Goal: Task Accomplishment & Management: Use online tool/utility

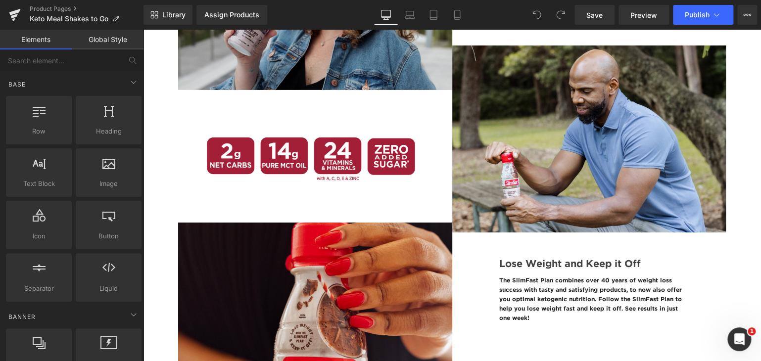
scroll to position [1761, 0]
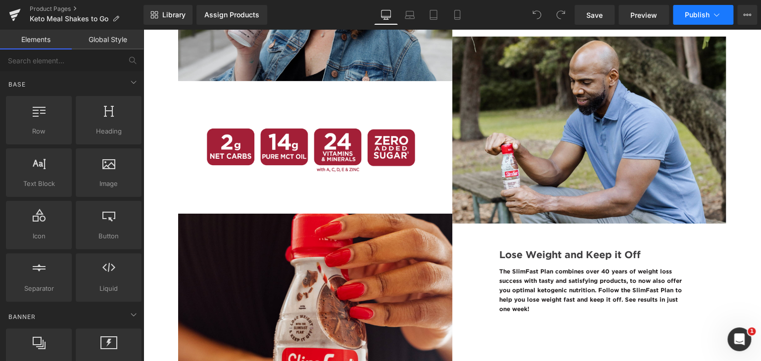
click at [723, 11] on button "Publish" at bounding box center [703, 15] width 60 height 20
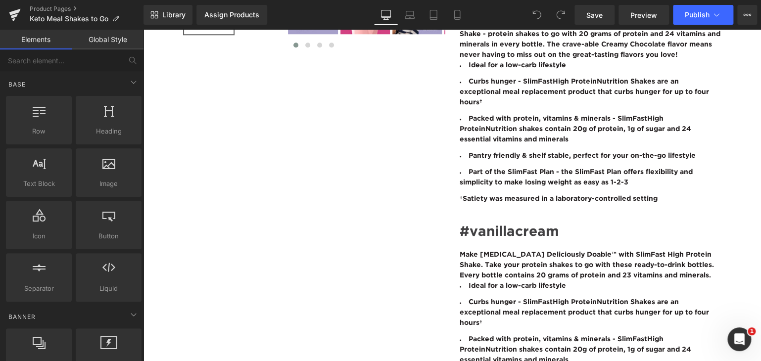
scroll to position [0, 0]
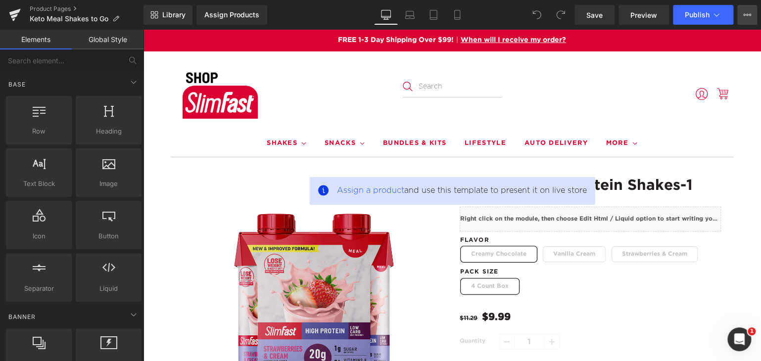
click at [756, 14] on button "View Live Page View with current Template Save Template to Library Schedule Pub…" at bounding box center [748, 15] width 20 height 20
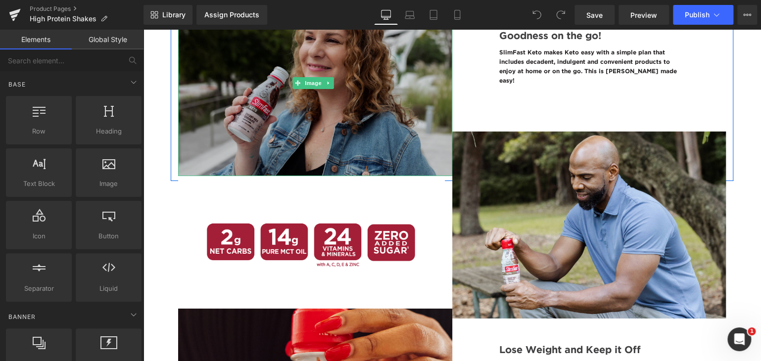
scroll to position [1665, 0]
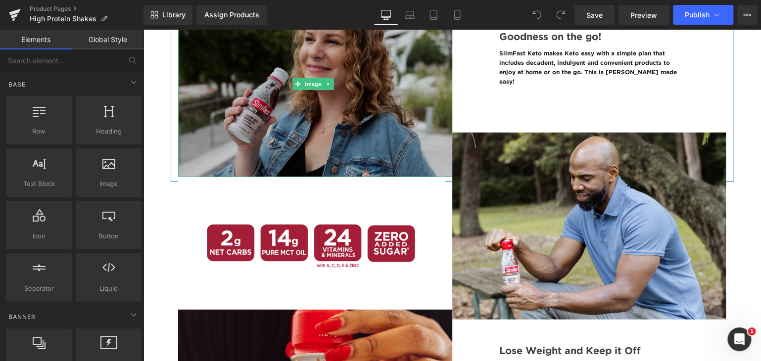
click at [409, 149] on img at bounding box center [315, 84] width 274 height 187
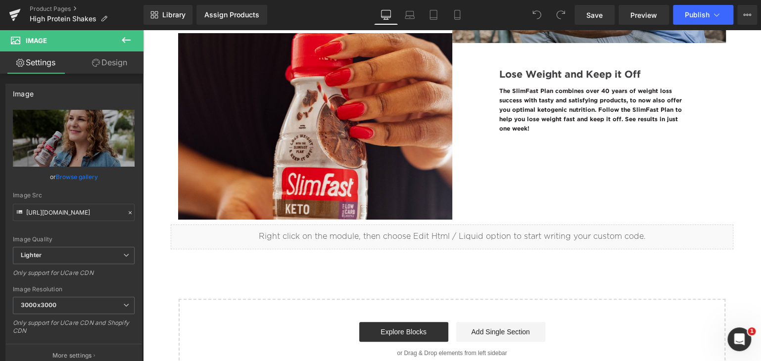
scroll to position [1964, 0]
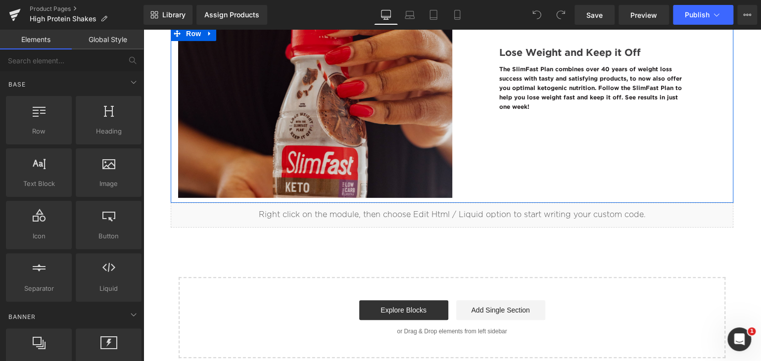
click at [444, 170] on img at bounding box center [315, 104] width 274 height 187
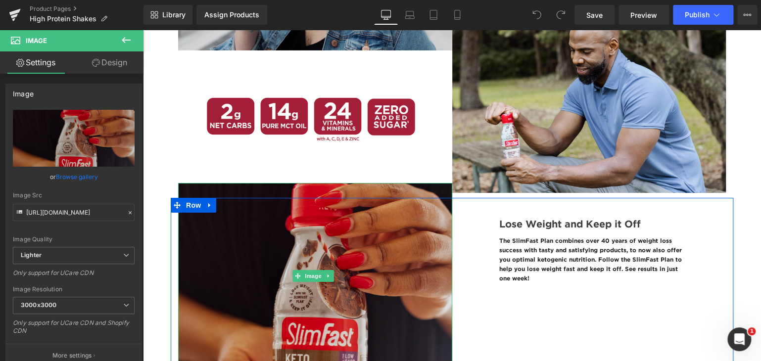
scroll to position [1791, 0]
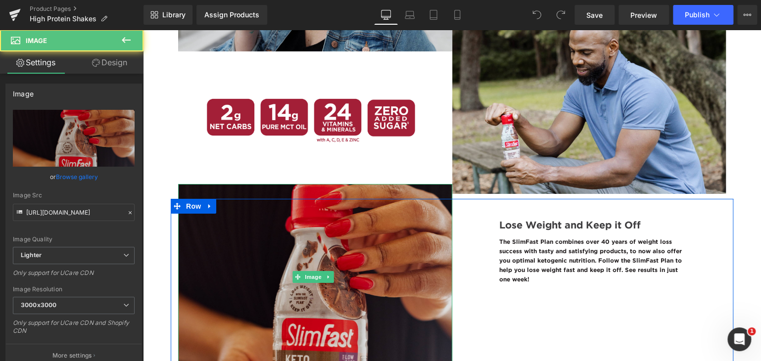
click at [403, 230] on img at bounding box center [315, 277] width 274 height 187
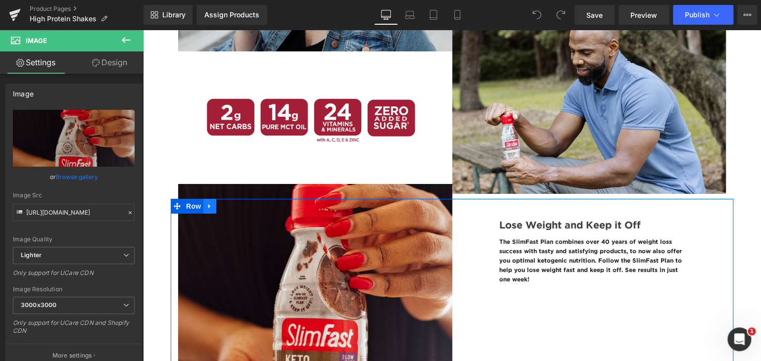
click at [211, 209] on icon at bounding box center [209, 205] width 7 height 7
click at [235, 209] on icon at bounding box center [235, 205] width 7 height 7
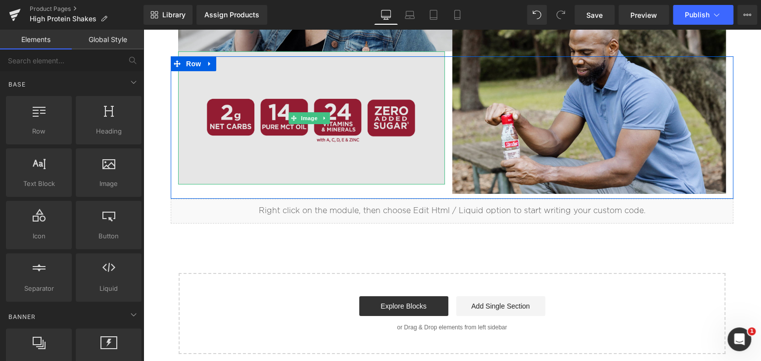
click at [265, 173] on img at bounding box center [311, 117] width 267 height 133
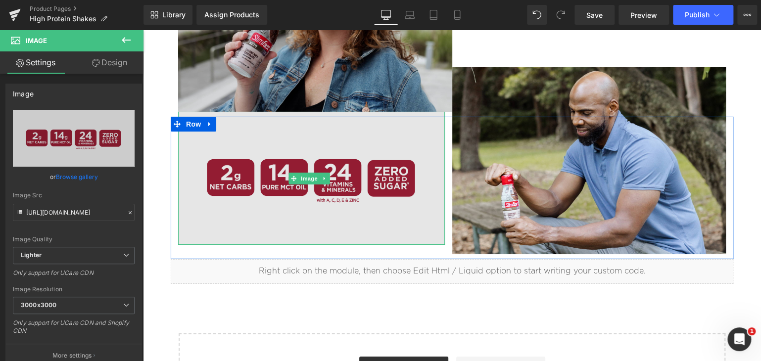
scroll to position [1730, 0]
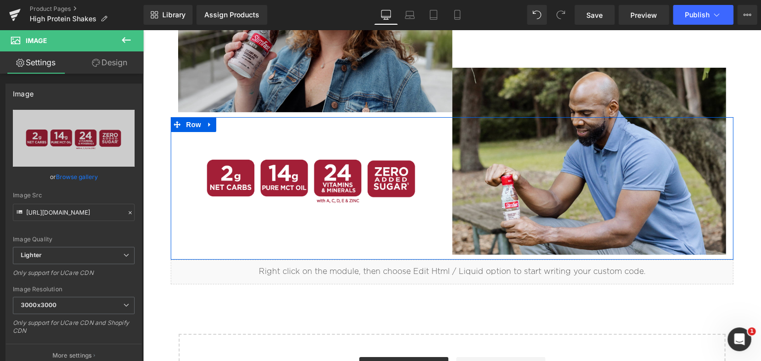
click at [411, 256] on div "Image Image Row" at bounding box center [452, 188] width 563 height 142
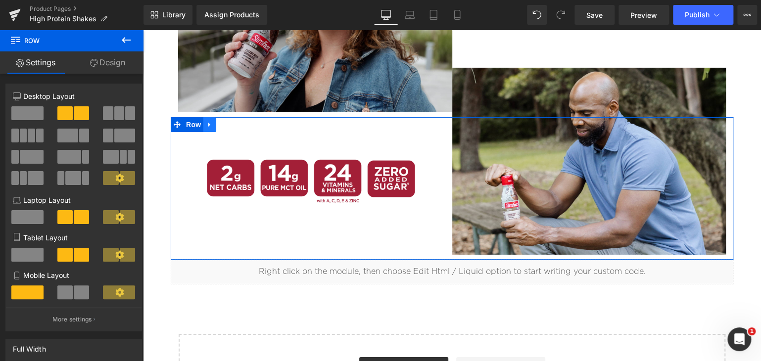
click at [209, 127] on icon at bounding box center [209, 124] width 7 height 7
click at [237, 128] on icon at bounding box center [235, 124] width 7 height 7
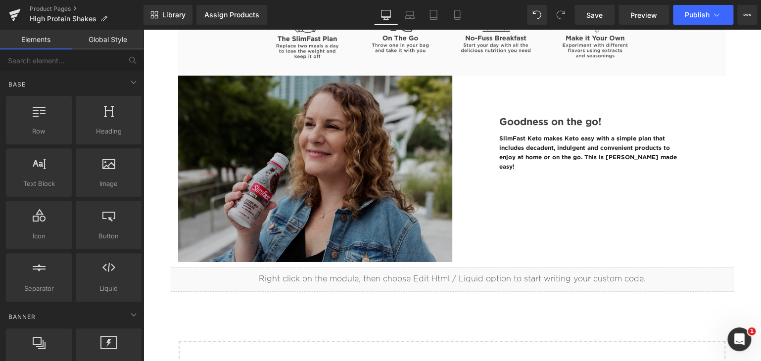
scroll to position [1580, 0]
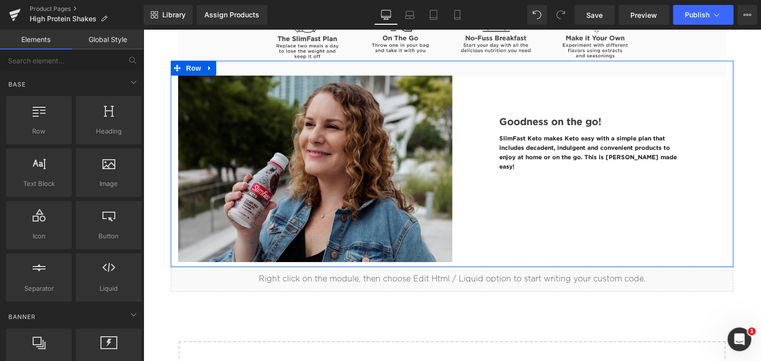
click at [467, 173] on div "Image Goodness on the go! Heading SlimFast Keto makes Keto easy with a simple p…" at bounding box center [452, 164] width 563 height 206
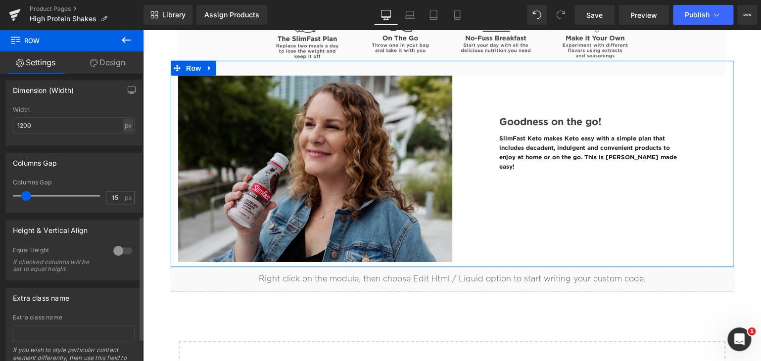
scroll to position [327, 0]
click at [110, 69] on link "Design" at bounding box center [108, 62] width 72 height 22
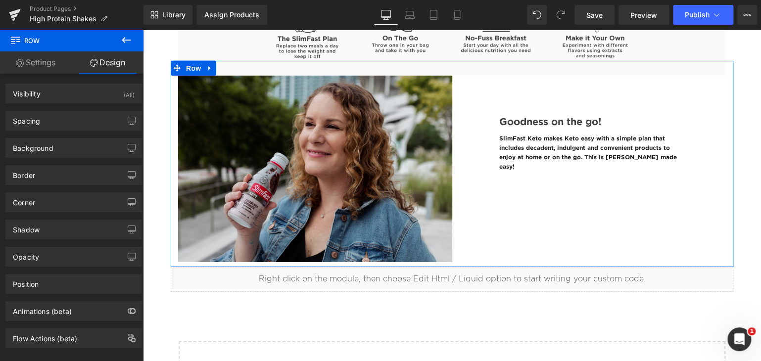
click at [29, 66] on link "Settings" at bounding box center [36, 62] width 72 height 22
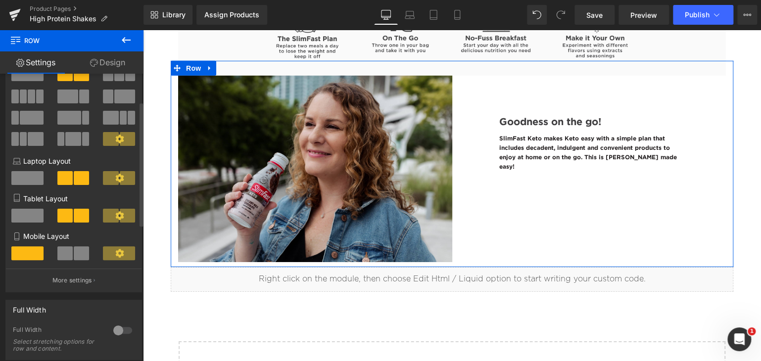
scroll to position [0, 0]
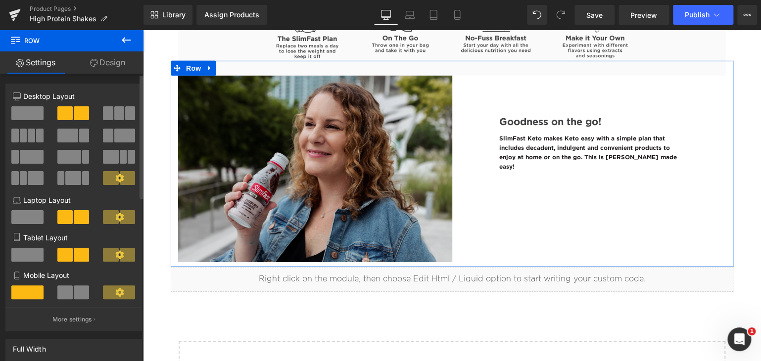
click at [20, 114] on span at bounding box center [27, 113] width 32 height 14
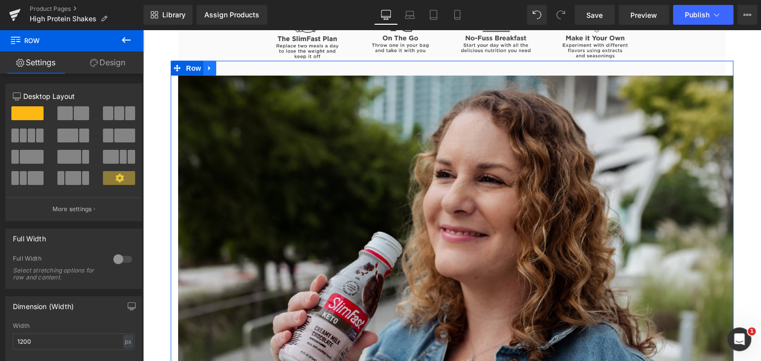
click at [207, 72] on icon at bounding box center [209, 67] width 7 height 7
click at [235, 72] on icon at bounding box center [235, 67] width 7 height 7
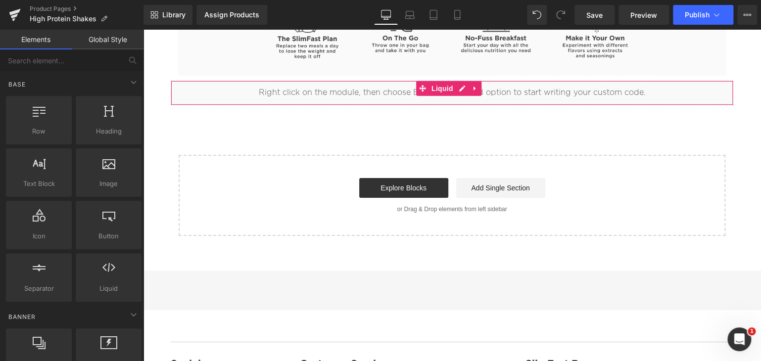
click at [366, 102] on div "Liquid" at bounding box center [452, 93] width 563 height 25
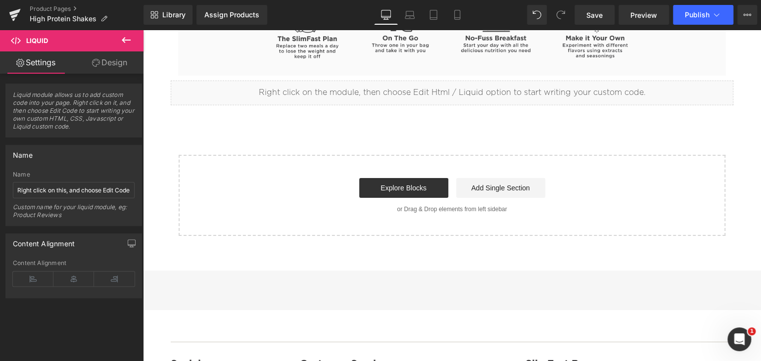
click at [124, 39] on icon at bounding box center [126, 40] width 9 height 6
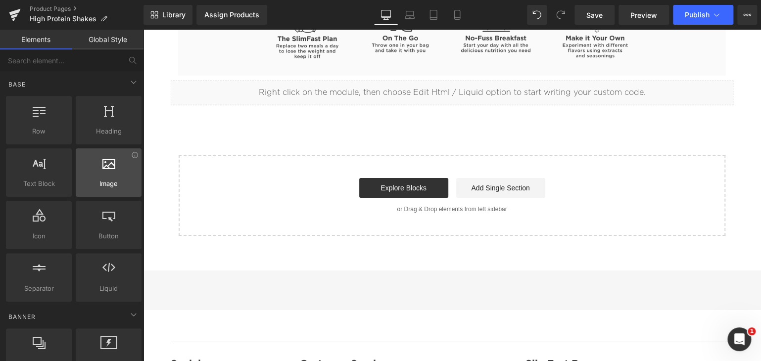
click at [116, 175] on div at bounding box center [109, 167] width 60 height 22
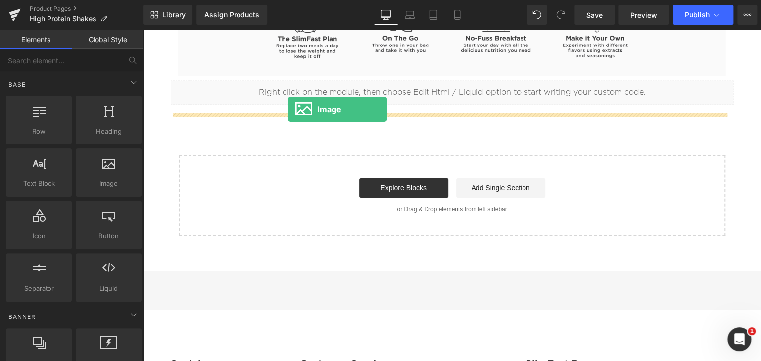
drag, startPoint x: 260, startPoint y: 209, endPoint x: 288, endPoint y: 109, distance: 103.9
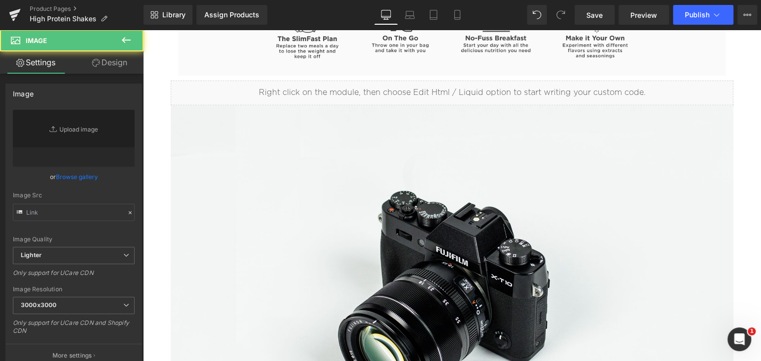
type input "//[DOMAIN_NAME][URL]"
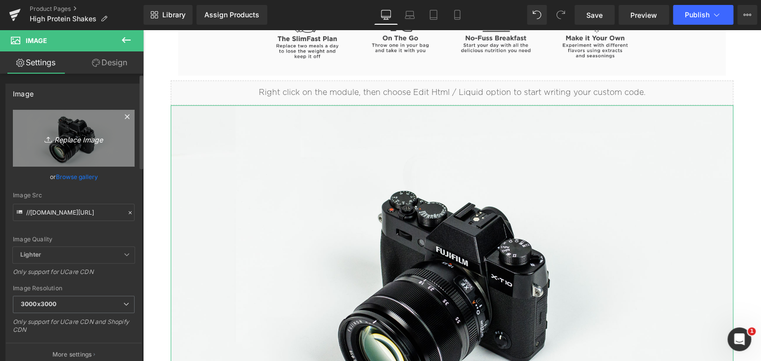
click at [74, 150] on link "Replace Image" at bounding box center [74, 138] width 122 height 57
type input "C:\fakepath\High Protein BTF Image #1.png"
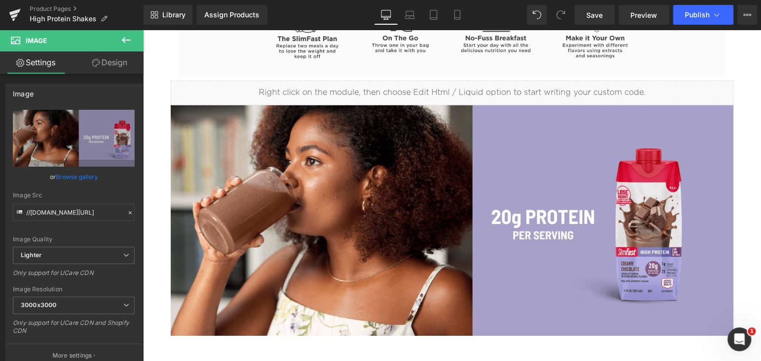
click at [122, 44] on icon at bounding box center [126, 40] width 12 height 12
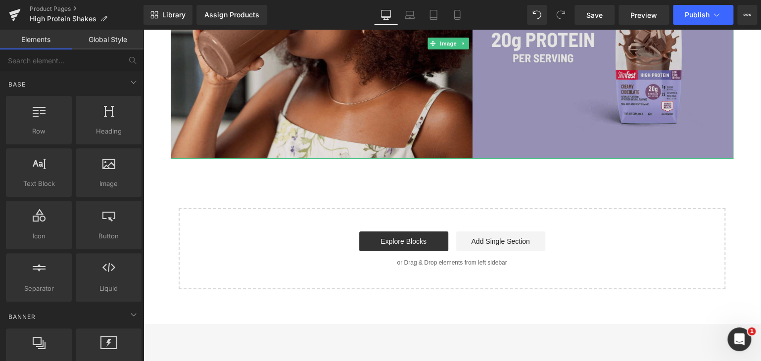
scroll to position [1758, 0]
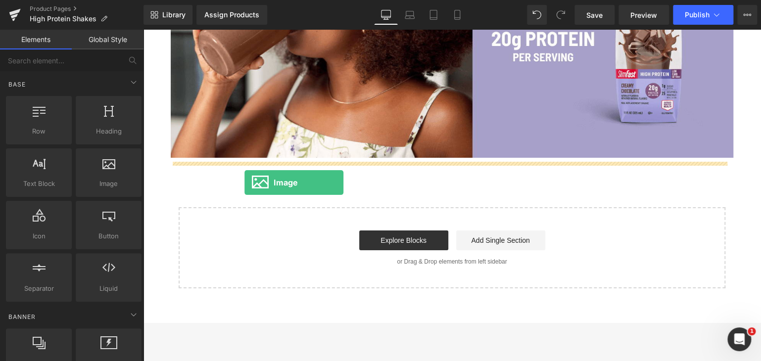
drag, startPoint x: 261, startPoint y: 197, endPoint x: 245, endPoint y: 183, distance: 22.1
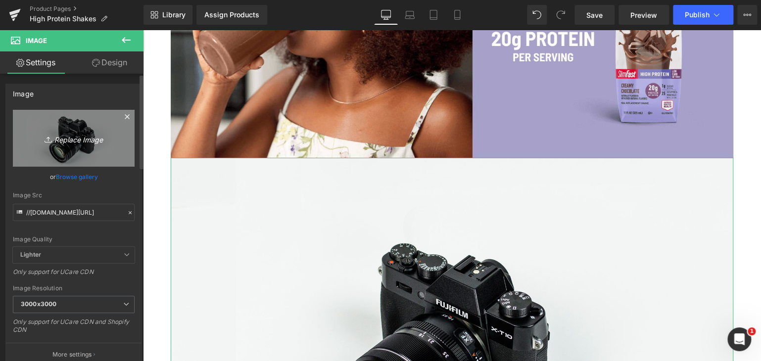
click at [80, 144] on icon "Replace Image" at bounding box center [73, 138] width 79 height 12
type input "C:\fakepath\High Protein BTF Image #2.png"
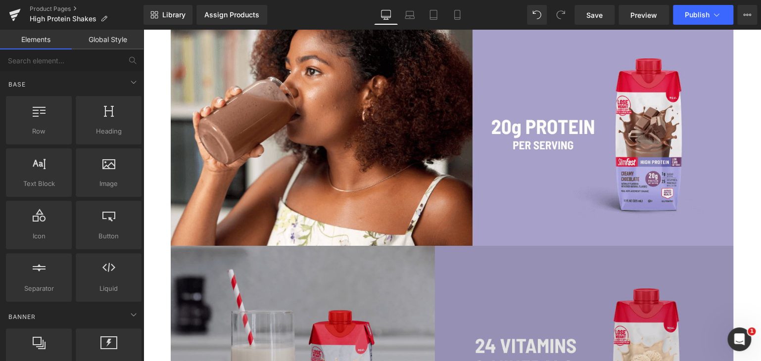
scroll to position [1667, 0]
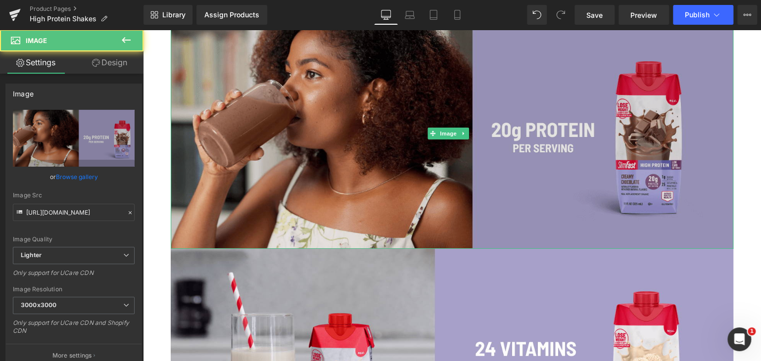
click at [537, 152] on img at bounding box center [452, 133] width 563 height 231
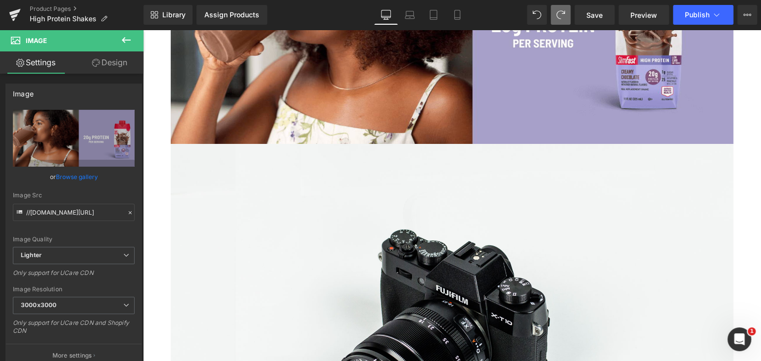
scroll to position [1778, 0]
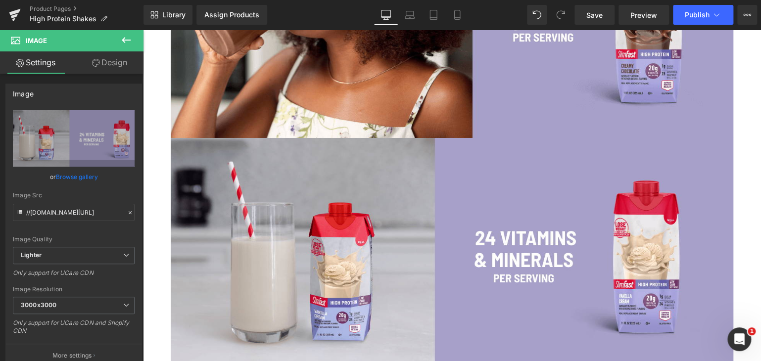
click at [559, 14] on icon at bounding box center [560, 14] width 9 height 9
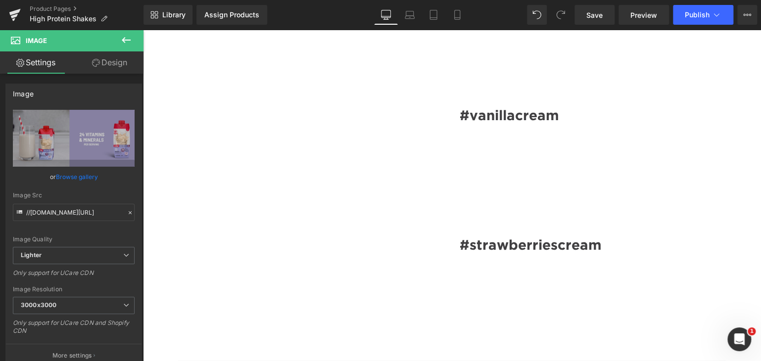
scroll to position [1097, 0]
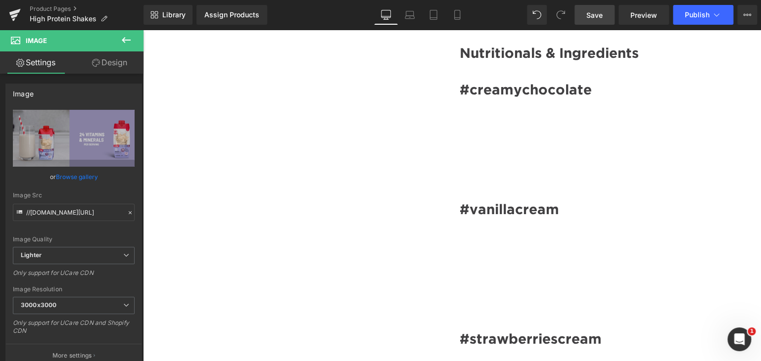
click at [604, 13] on link "Save" at bounding box center [595, 15] width 40 height 20
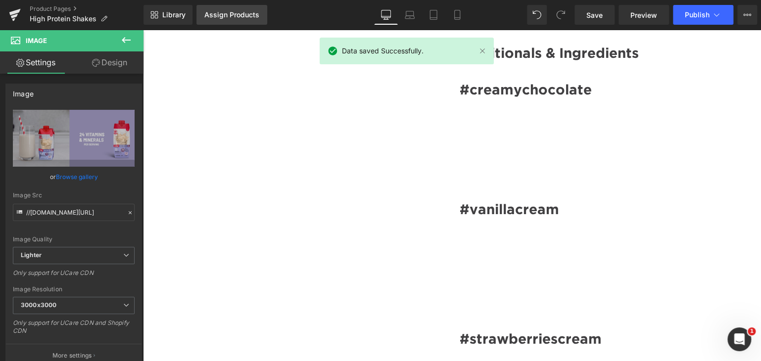
click at [232, 14] on div "Assign Products" at bounding box center [231, 15] width 55 height 8
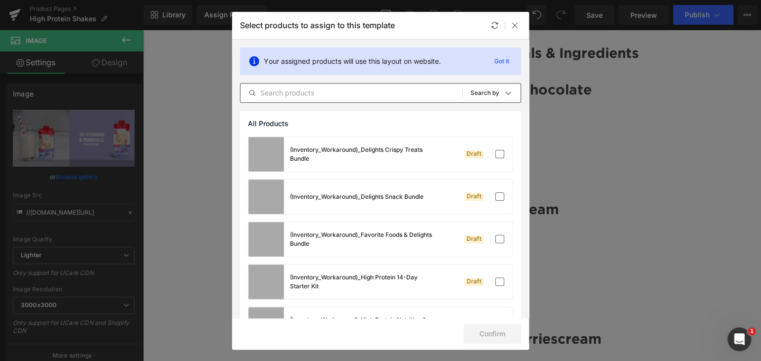
click at [307, 91] on input "text" at bounding box center [352, 93] width 222 height 12
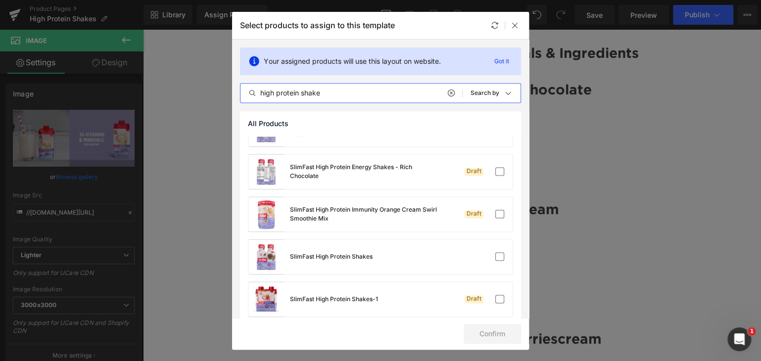
scroll to position [667, 0]
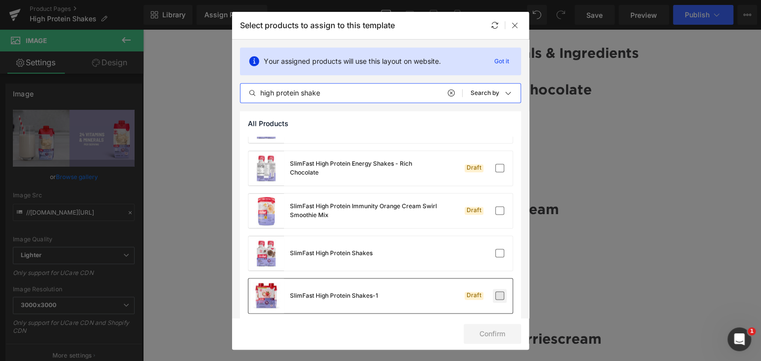
type input "high protein shake"
click at [495, 294] on label at bounding box center [499, 296] width 9 height 9
click at [500, 296] on input "checkbox" at bounding box center [500, 296] width 0 height 0
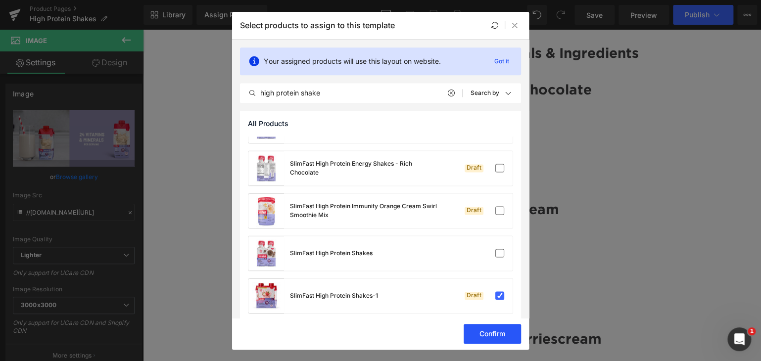
click at [487, 332] on button "Confirm" at bounding box center [492, 334] width 57 height 20
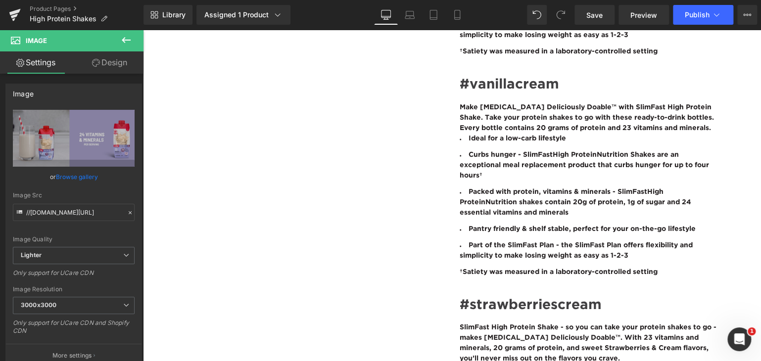
scroll to position [586, 0]
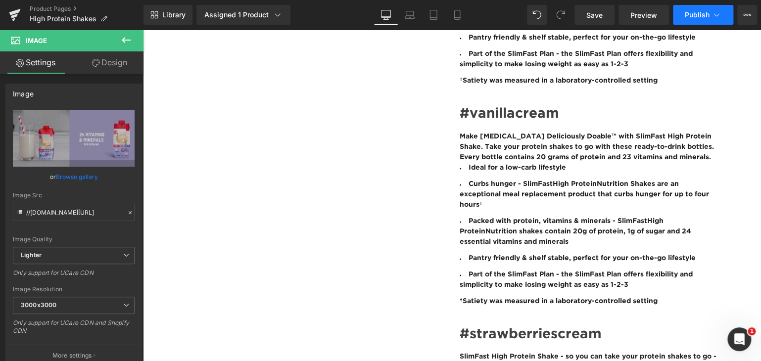
click at [701, 9] on button "Publish" at bounding box center [703, 15] width 60 height 20
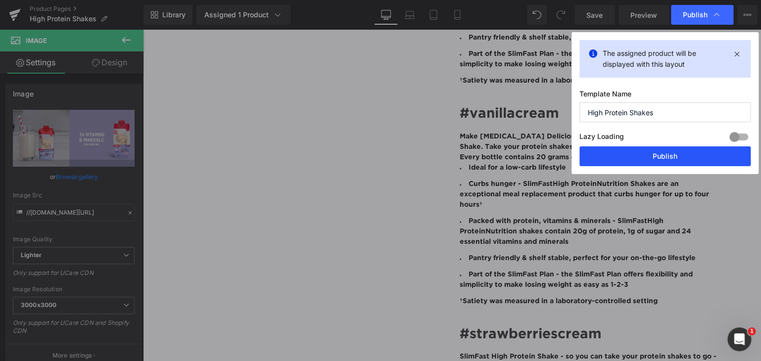
click at [637, 161] on button "Publish" at bounding box center [665, 157] width 171 height 20
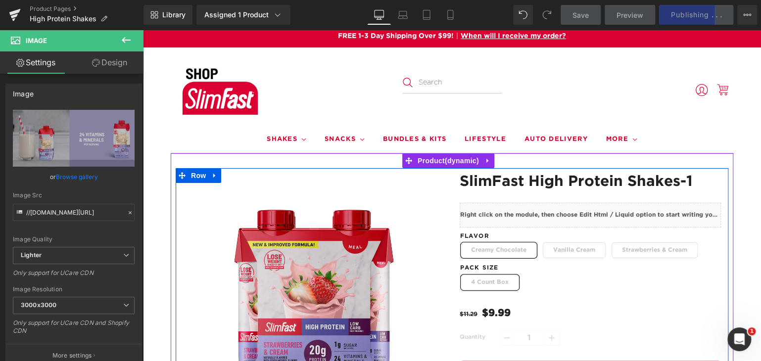
scroll to position [3, 0]
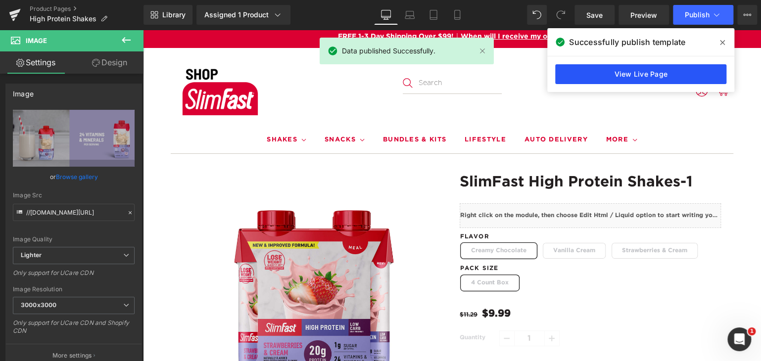
click at [592, 79] on link "View Live Page" at bounding box center [640, 74] width 171 height 20
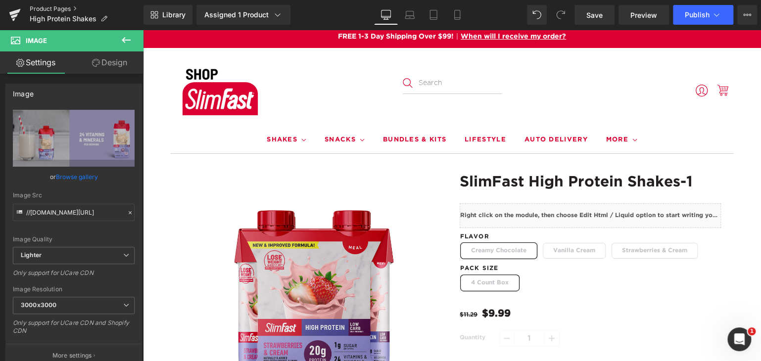
click at [52, 8] on link "Product Pages" at bounding box center [87, 9] width 114 height 8
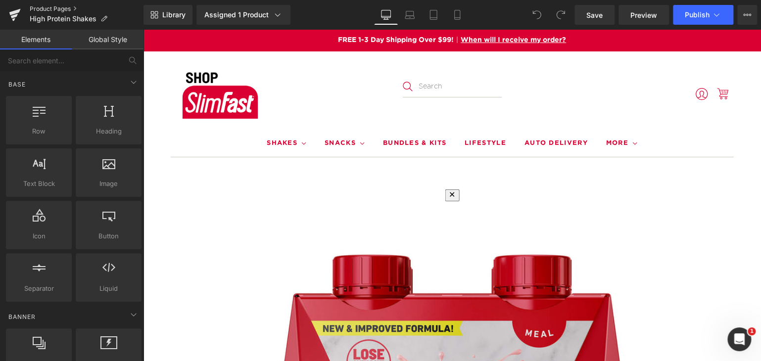
click at [48, 5] on link "Product Pages" at bounding box center [87, 9] width 114 height 8
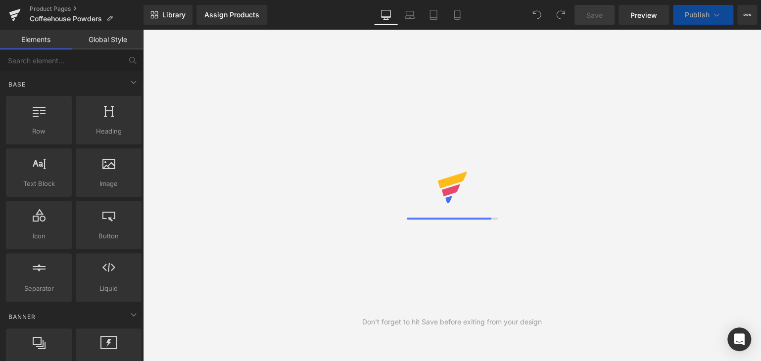
click at [345, 257] on div "Don't forget to hit Save before exiting from your design" at bounding box center [452, 196] width 618 height 332
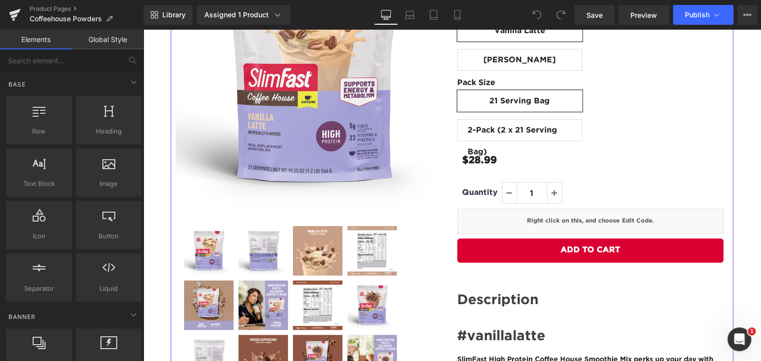
scroll to position [182, 0]
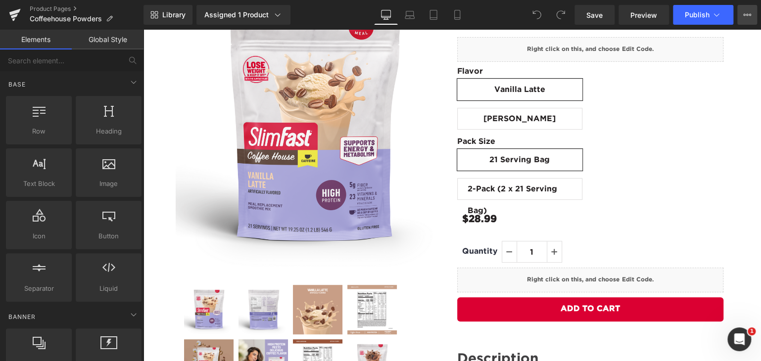
click at [744, 22] on button "View Live Page View with current Template Save Template to Library Schedule Pub…" at bounding box center [748, 15] width 20 height 20
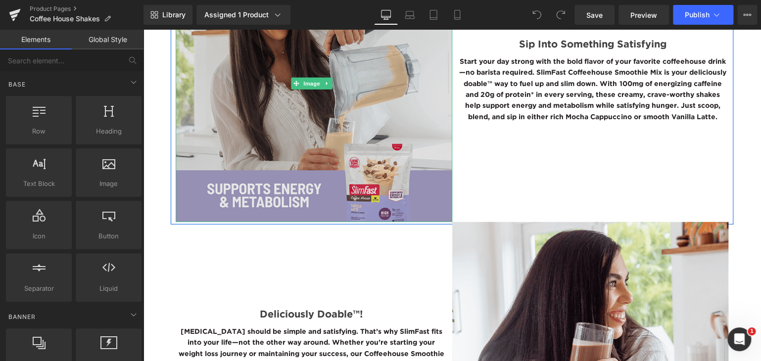
click at [336, 113] on img at bounding box center [314, 84] width 277 height 277
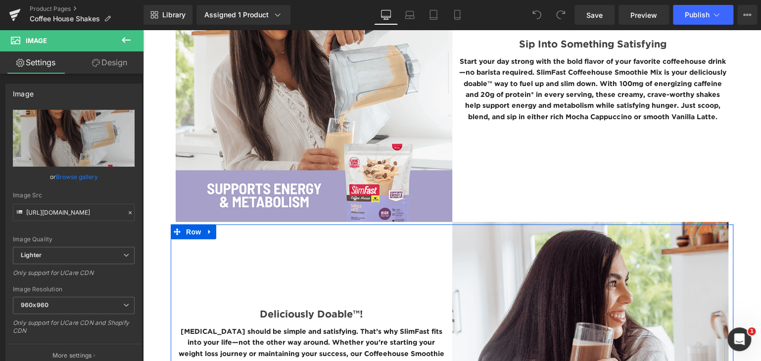
click at [365, 247] on div "Deliciously Doable™! Heading Weight management should be simple and satisfying.…" at bounding box center [312, 362] width 282 height 274
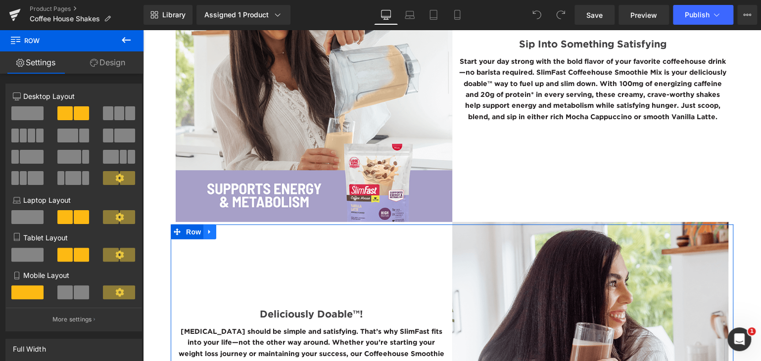
click at [208, 230] on icon at bounding box center [209, 231] width 7 height 7
click at [234, 231] on link at bounding box center [235, 232] width 13 height 15
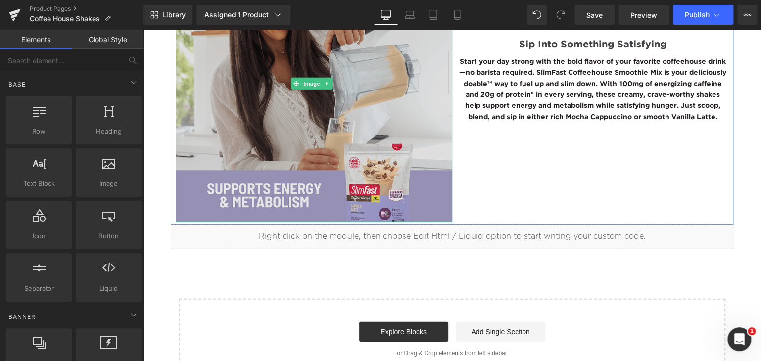
click at [209, 161] on img at bounding box center [314, 84] width 277 height 277
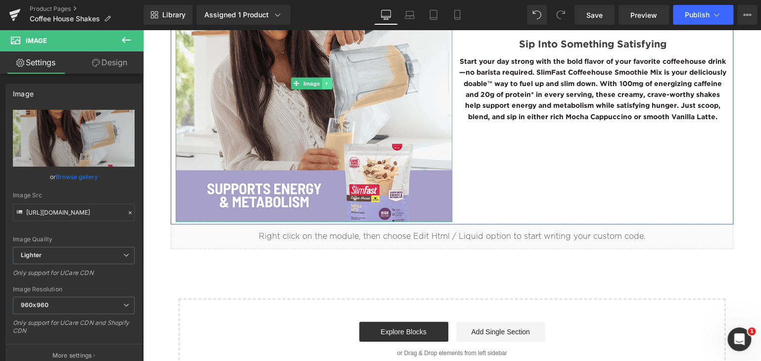
click at [326, 82] on icon at bounding box center [326, 83] width 1 height 3
click at [333, 82] on icon at bounding box center [332, 83] width 5 height 5
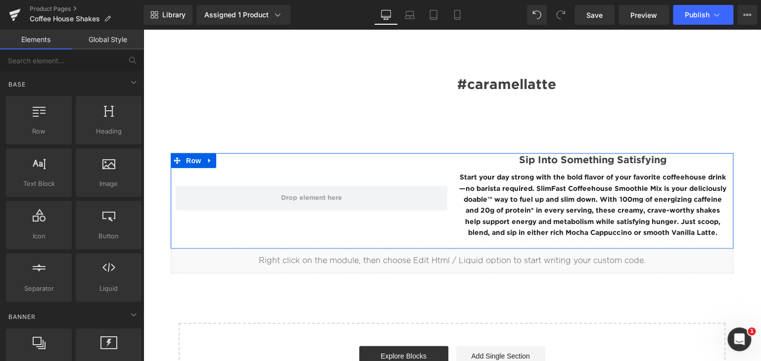
scroll to position [1142, 0]
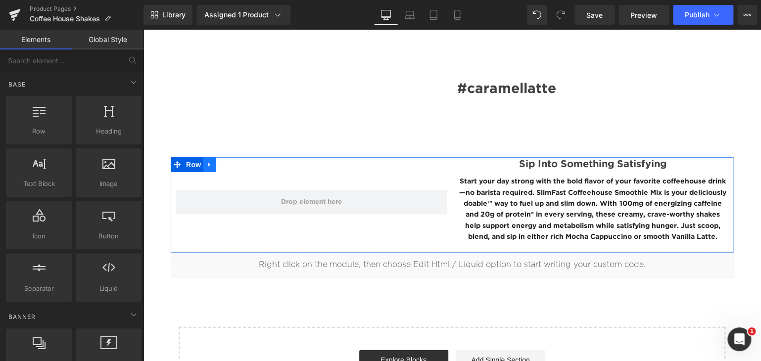
click at [209, 164] on icon at bounding box center [209, 165] width 2 height 4
click at [234, 162] on icon at bounding box center [235, 164] width 7 height 7
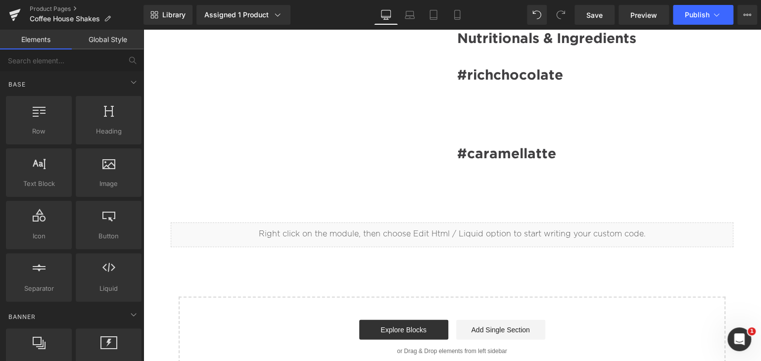
scroll to position [1083, 0]
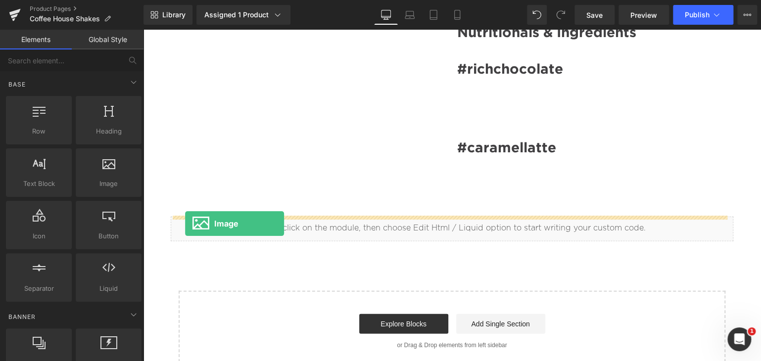
drag, startPoint x: 238, startPoint y: 199, endPoint x: 184, endPoint y: 221, distance: 58.6
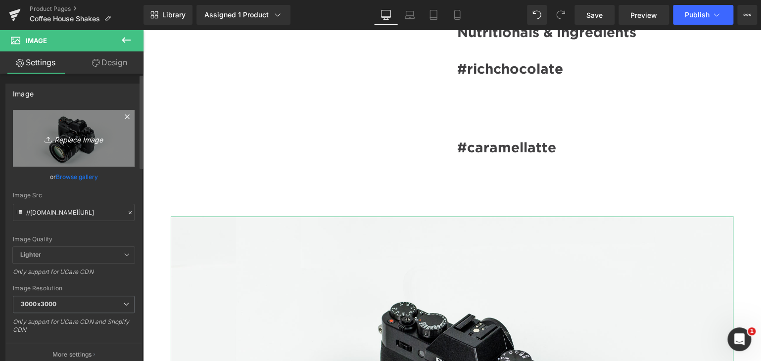
click at [74, 134] on icon "Replace Image" at bounding box center [73, 138] width 79 height 12
type input "C:\fakepath\Coffeehouse BTF Image #1.png"
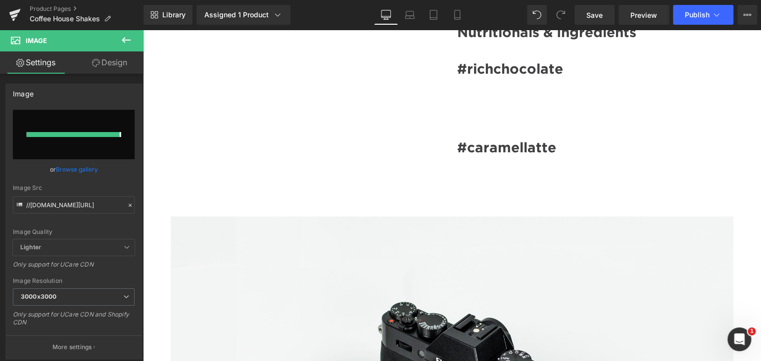
type input "https://ucarecdn.com/0421808d-125e-4335-a52b-77cb9f286e28/-/format/auto/-/previ…"
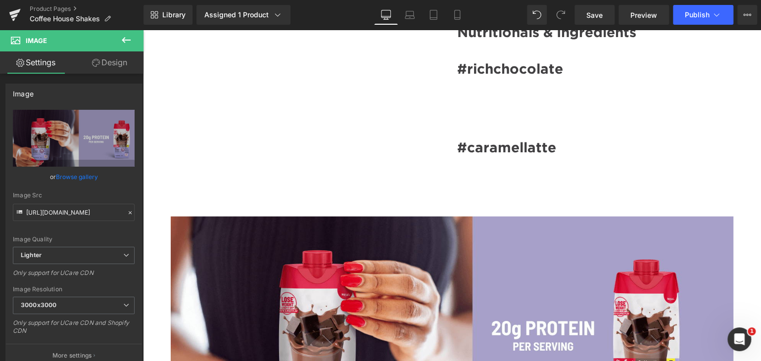
click at [124, 40] on icon at bounding box center [126, 40] width 9 height 6
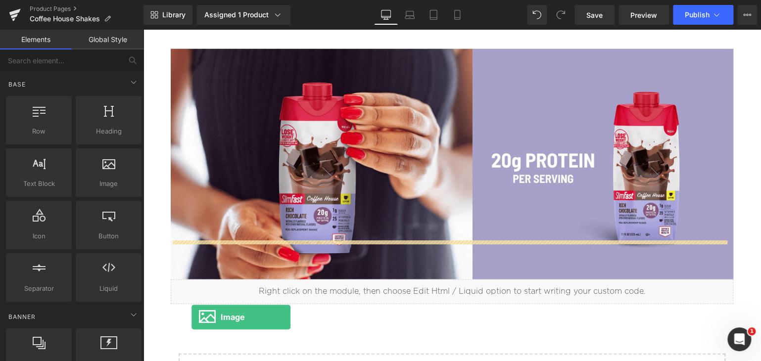
scroll to position [1310, 0]
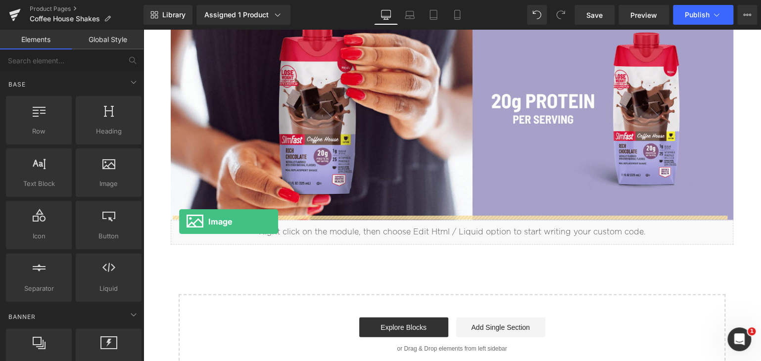
drag, startPoint x: 258, startPoint y: 199, endPoint x: 179, endPoint y: 222, distance: 81.8
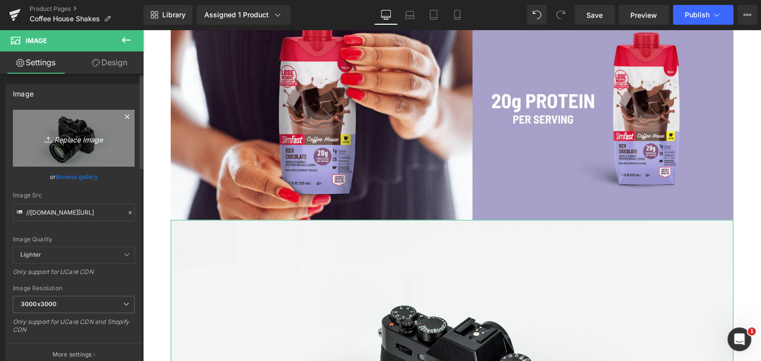
click at [59, 143] on icon "Replace Image" at bounding box center [73, 138] width 79 height 12
type input "C:\fakepath\Coffeehouse BTF Image #2.png"
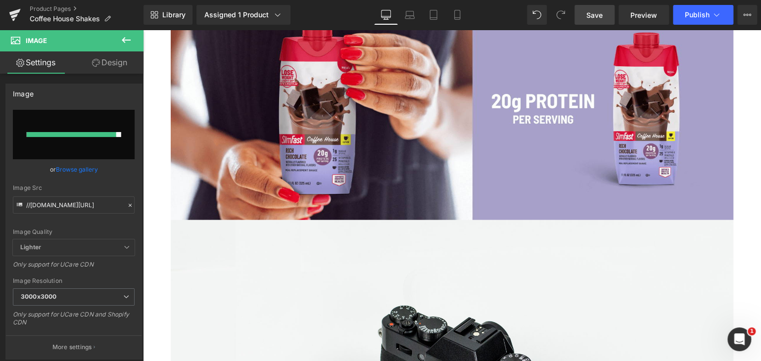
click at [596, 14] on span "Save" at bounding box center [595, 15] width 16 height 10
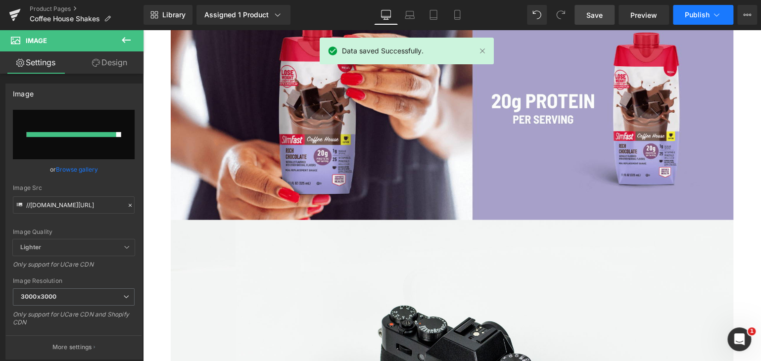
click at [685, 22] on button "Publish" at bounding box center [703, 15] width 60 height 20
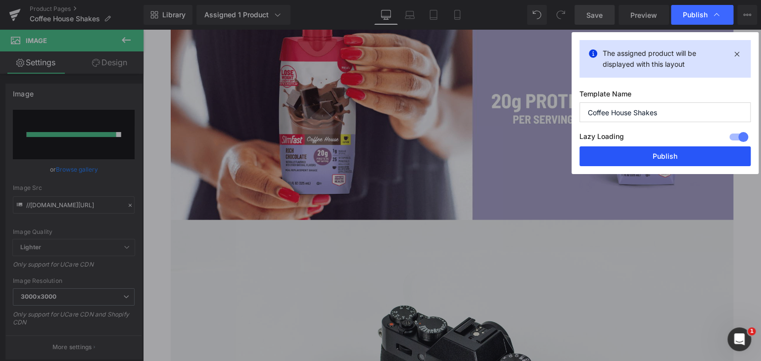
click at [659, 156] on button "Publish" at bounding box center [665, 157] width 171 height 20
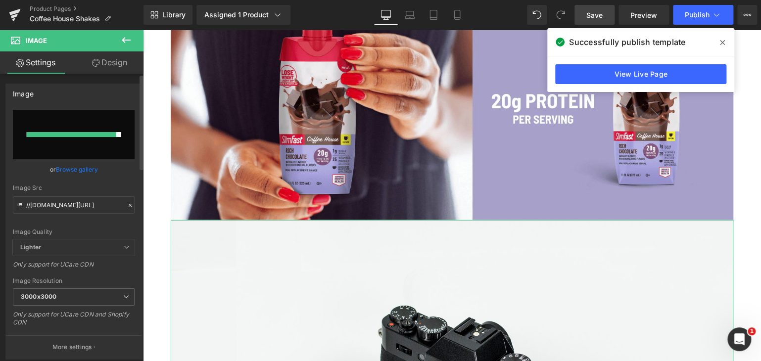
click at [107, 177] on div "Image Quality Lighter Lightest Lighter Lighter Lightest Only support for UCare …" at bounding box center [74, 175] width 122 height 130
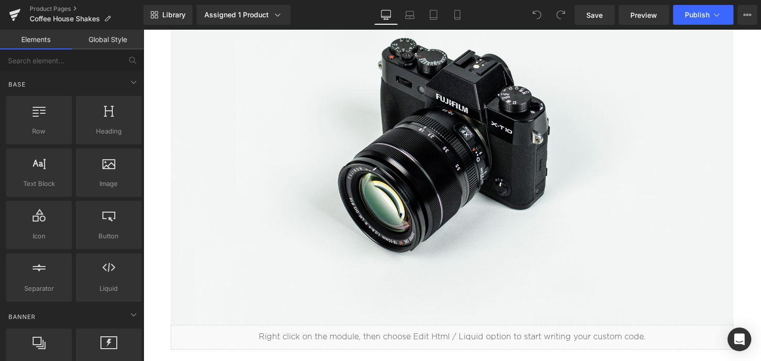
scroll to position [1584, 0]
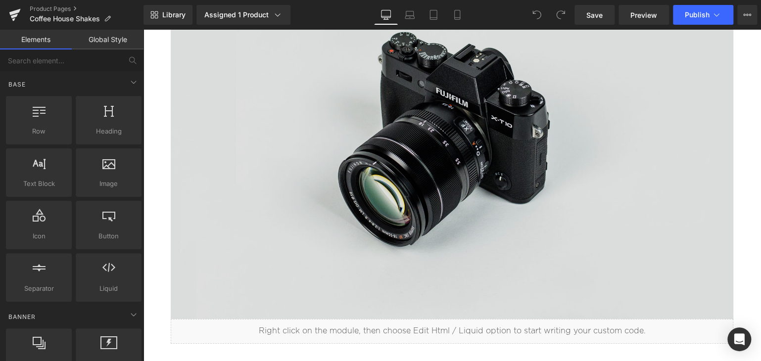
click at [310, 180] on img at bounding box center [452, 133] width 563 height 373
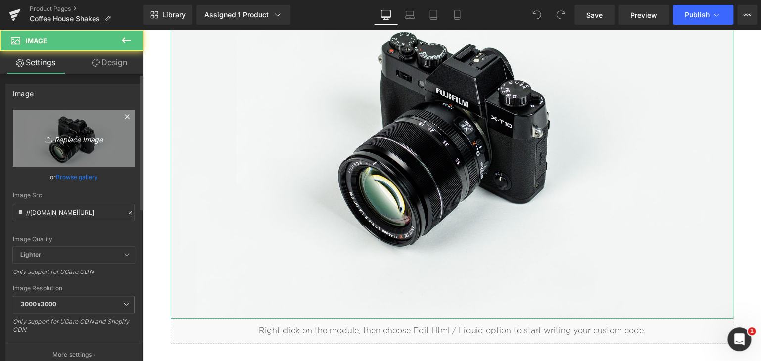
scroll to position [0, 0]
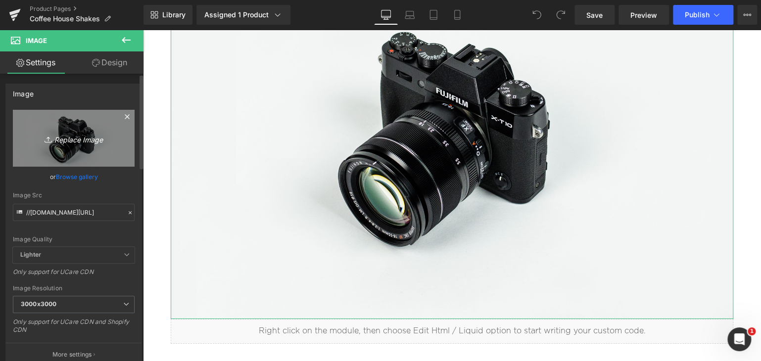
click at [77, 151] on link "Replace Image" at bounding box center [74, 138] width 122 height 57
type input "C:\fakepath\Coffeehouse BTF Image #2.png"
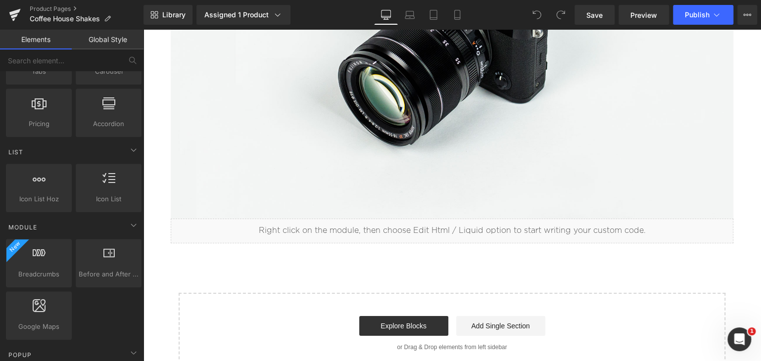
scroll to position [1802, 0]
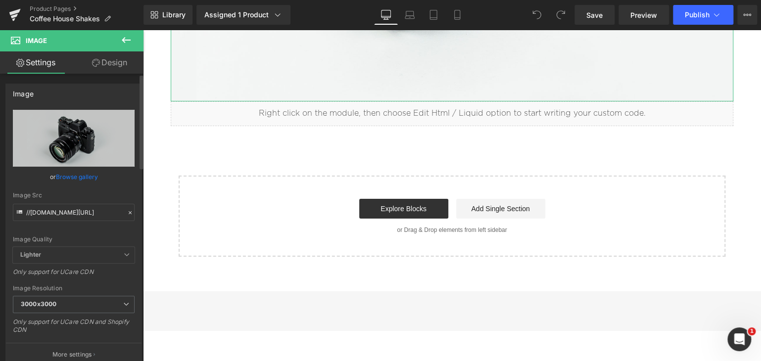
click at [65, 177] on link "Browse gallery" at bounding box center [77, 176] width 42 height 17
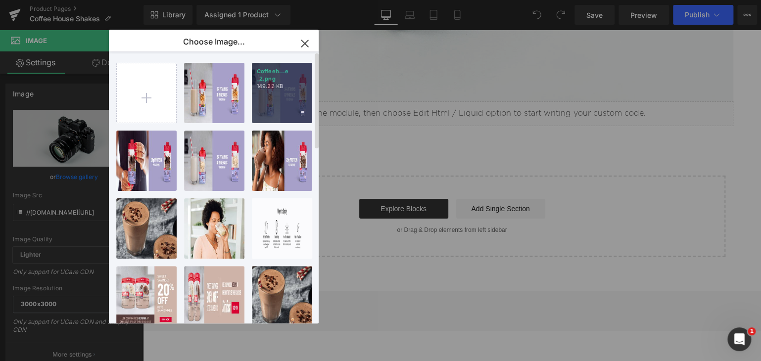
click at [291, 99] on div "Coffeeh...e _2.png 149.22 KB" at bounding box center [282, 93] width 60 height 60
type input "[URL][DOMAIN_NAME]"
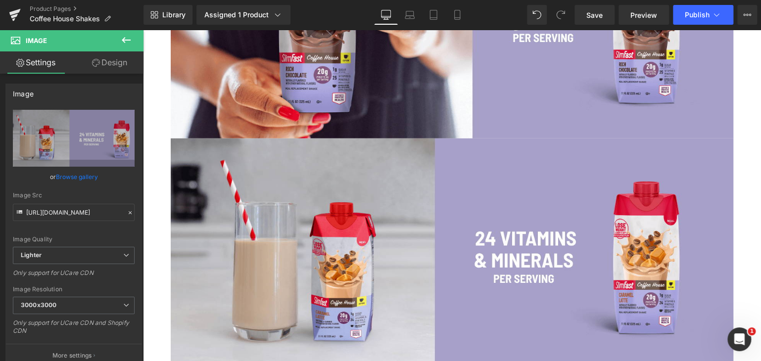
scroll to position [1396, 0]
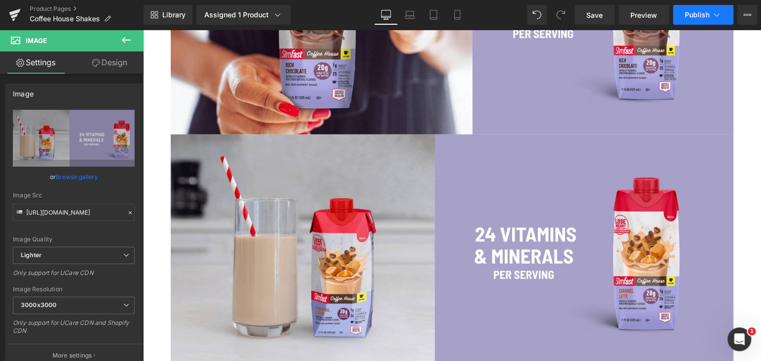
click at [693, 17] on span "Publish" at bounding box center [697, 15] width 25 height 8
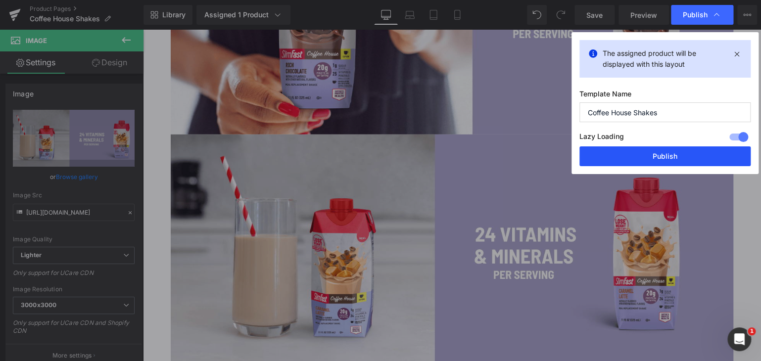
click at [604, 159] on button "Publish" at bounding box center [665, 157] width 171 height 20
